Goal: Task Accomplishment & Management: Manage account settings

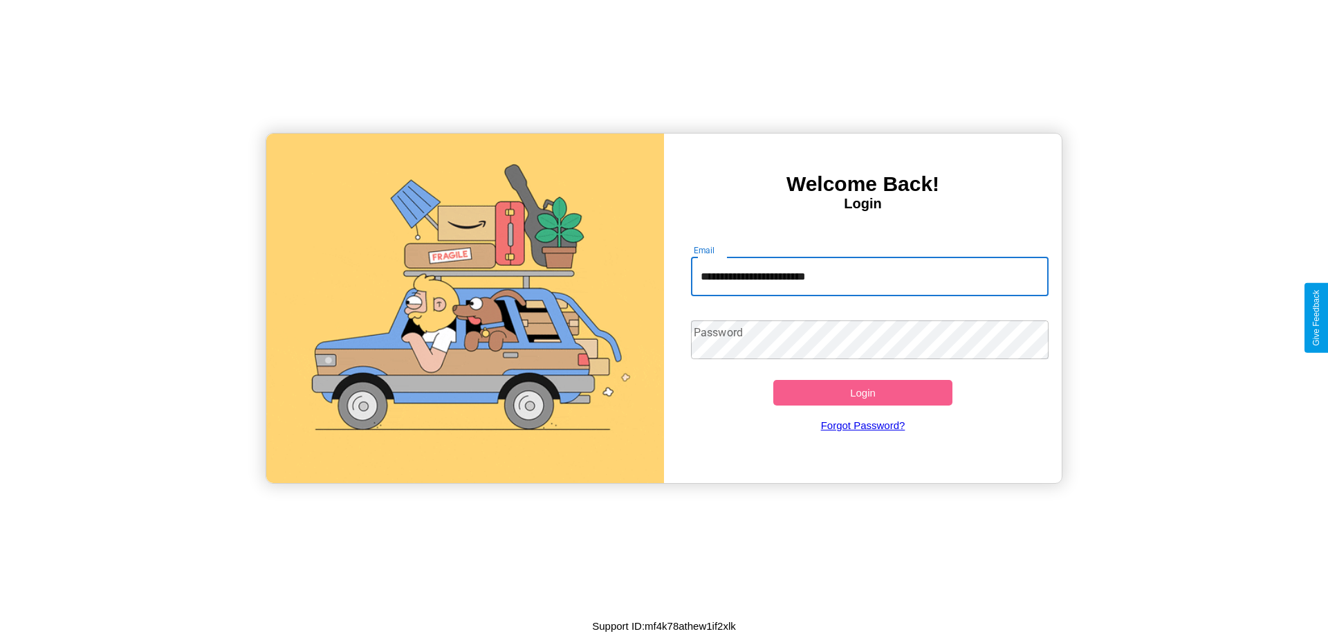
type input "**********"
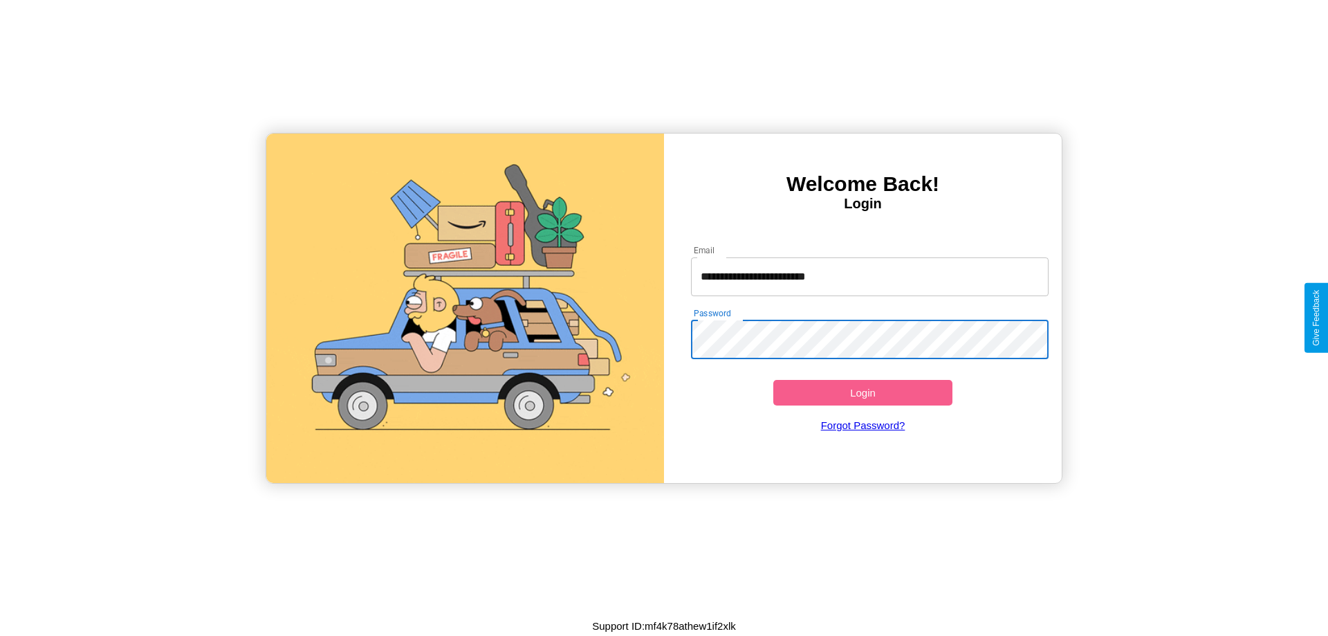
click at [863, 392] on button "Login" at bounding box center [862, 393] width 179 height 26
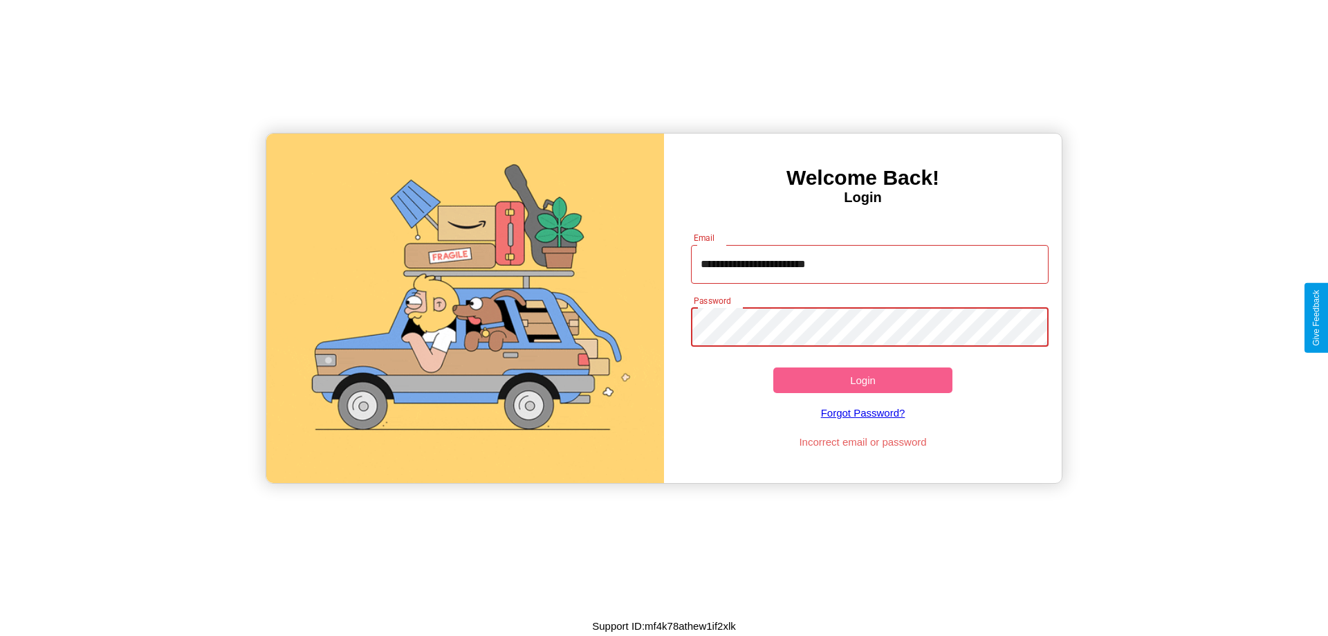
click at [863, 380] on button "Login" at bounding box center [862, 380] width 179 height 26
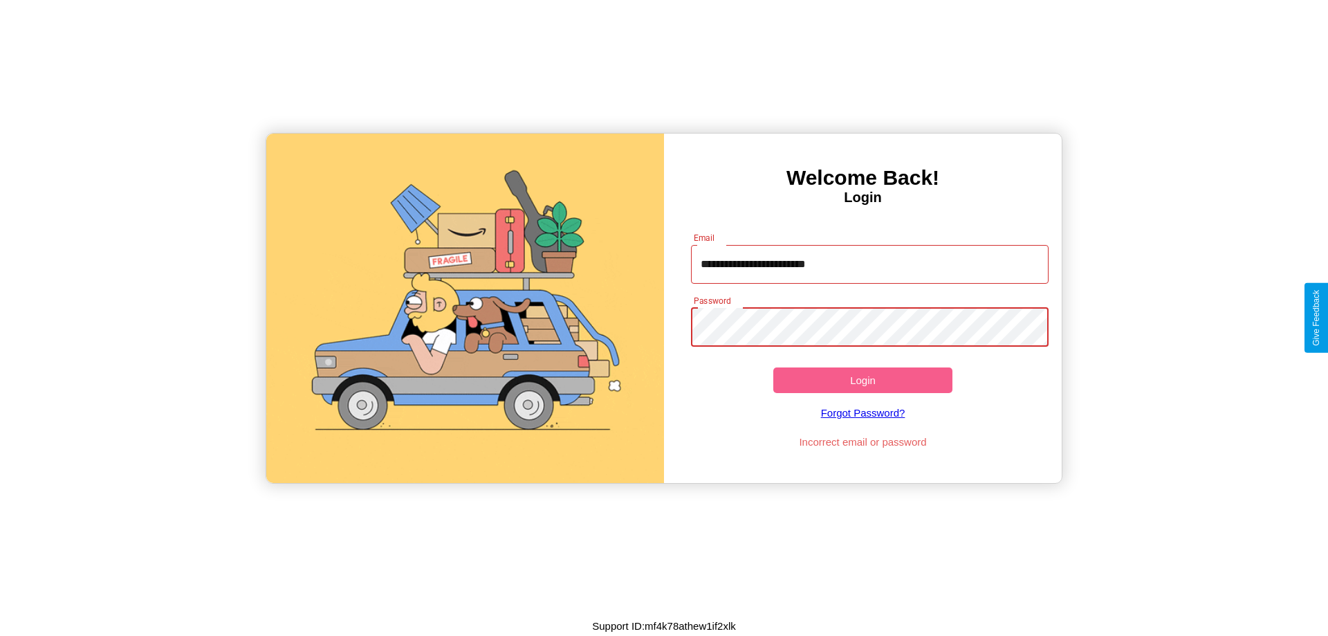
click at [863, 380] on button "Login" at bounding box center [862, 380] width 179 height 26
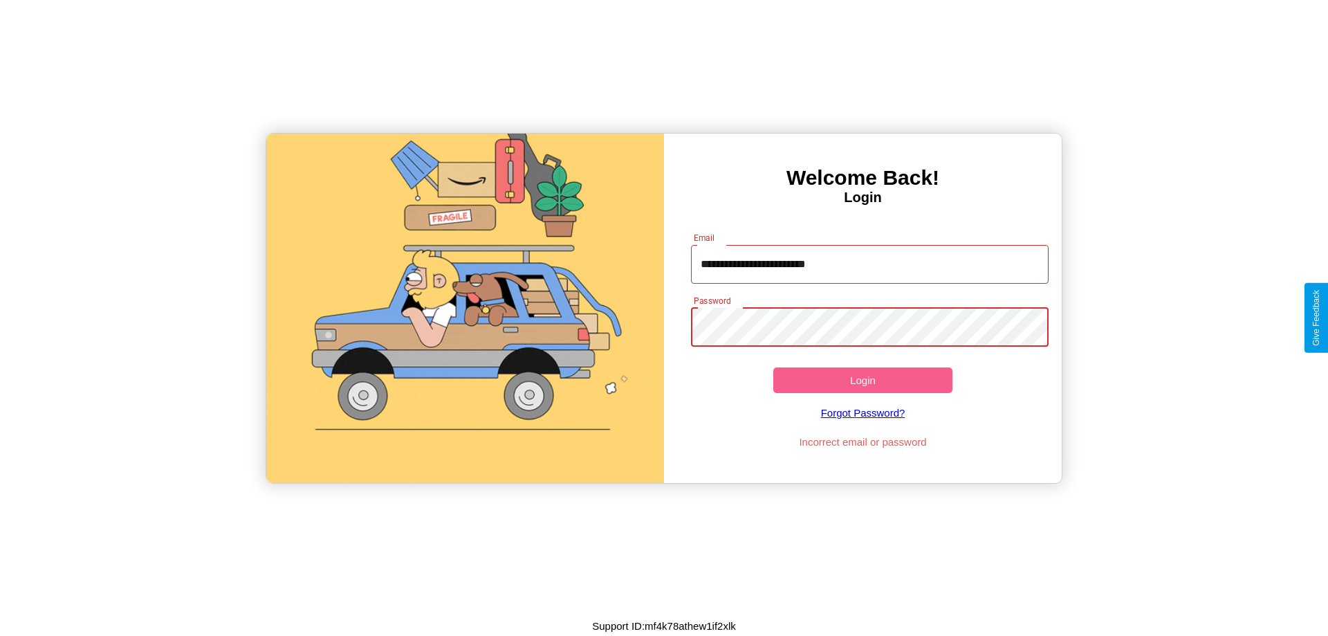
click at [863, 380] on button "Login" at bounding box center [862, 380] width 179 height 26
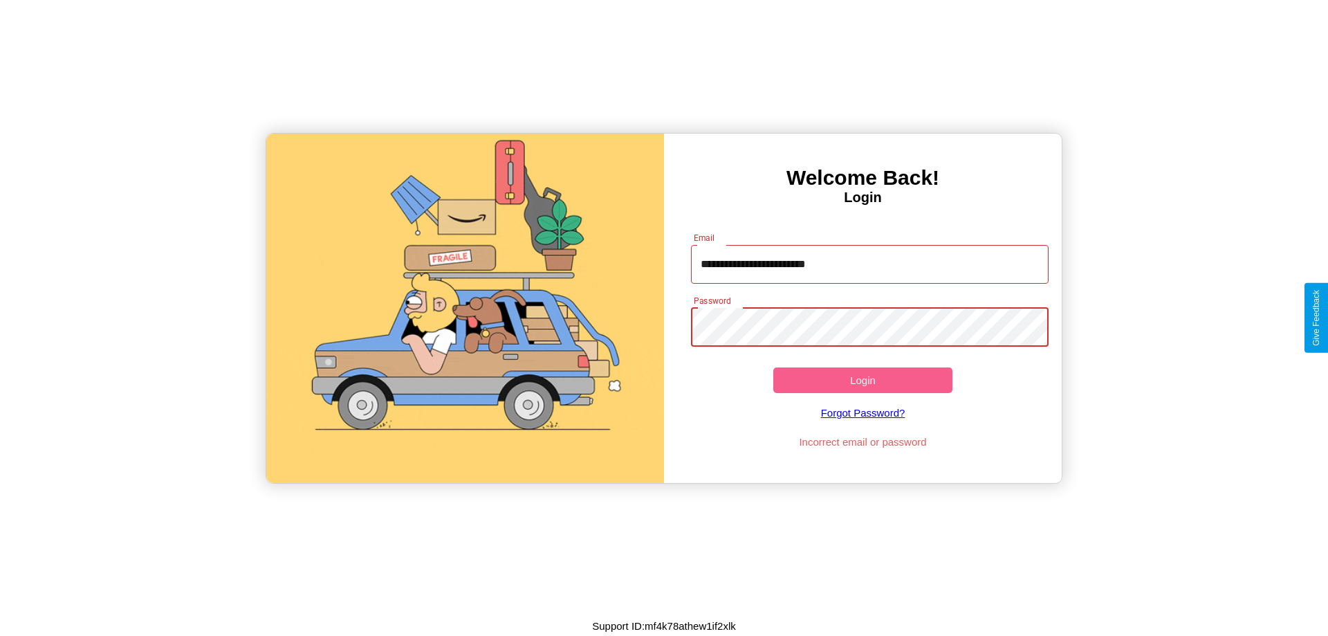
click at [863, 380] on button "Login" at bounding box center [862, 380] width 179 height 26
